Goal: Task Accomplishment & Management: Use online tool/utility

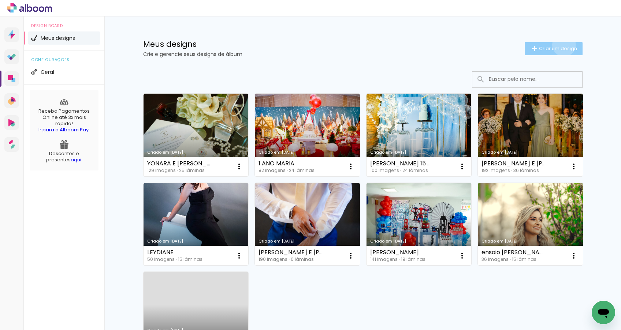
click at [562, 45] on paper-button "Criar um design" at bounding box center [554, 48] width 58 height 13
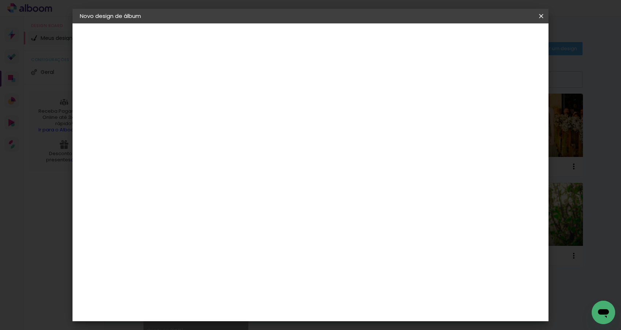
click at [200, 99] on input at bounding box center [200, 98] width 0 height 11
type input "ENSAIO YONARA"
type paper-input "ENSAIO YONARA"
click at [0, 0] on slot "Avançar" at bounding box center [0, 0] width 0 height 0
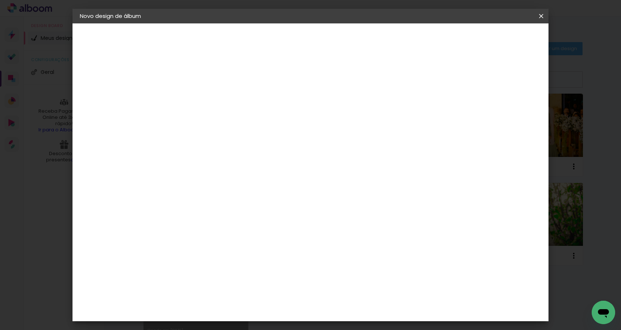
click at [255, 134] on input at bounding box center [218, 138] width 74 height 9
type input "photo"
type paper-input "photo"
click at [230, 313] on div "Photoalbum Universal" at bounding box center [213, 319] width 36 height 12
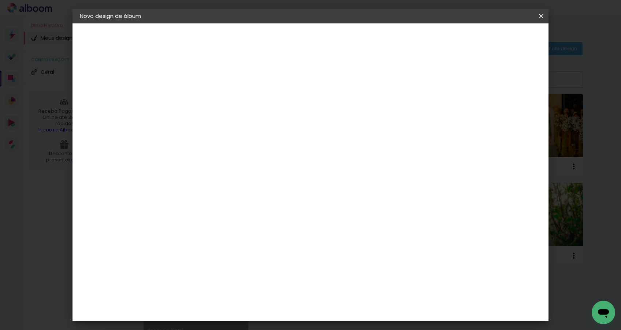
scroll to position [0, 0]
click at [0, 0] on slot "Avançar" at bounding box center [0, 0] width 0 height 0
click at [228, 124] on input "text" at bounding box center [214, 127] width 29 height 11
click at [327, 123] on paper-item "Padrão" at bounding box center [358, 121] width 146 height 15
type input "Padrão"
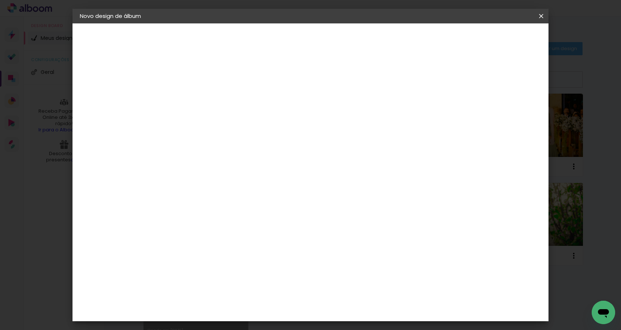
scroll to position [95, 0]
drag, startPoint x: 518, startPoint y: 38, endPoint x: 510, endPoint y: 43, distance: 8.9
click at [0, 0] on slot "Avançar" at bounding box center [0, 0] width 0 height 0
click at [508, 43] on paper-button "Iniciar design" at bounding box center [484, 39] width 48 height 12
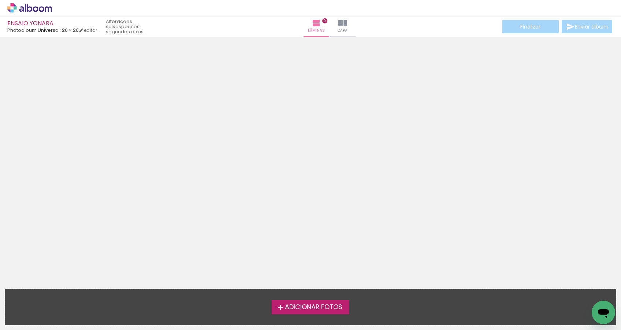
click at [323, 308] on span "Adicionar Fotos" at bounding box center [313, 307] width 57 height 7
click at [0, 0] on input "file" at bounding box center [0, 0] width 0 height 0
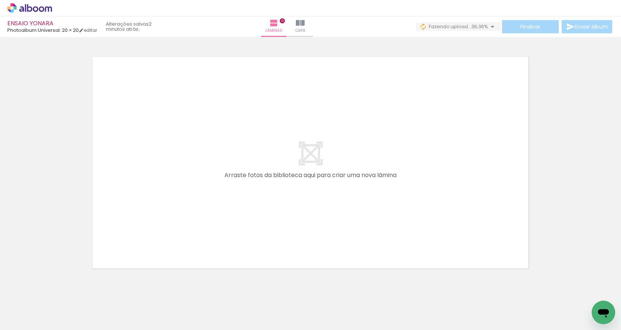
click at [333, 251] on quentale-layouter at bounding box center [310, 163] width 447 height 224
